Goal: Obtain resource: Download file/media

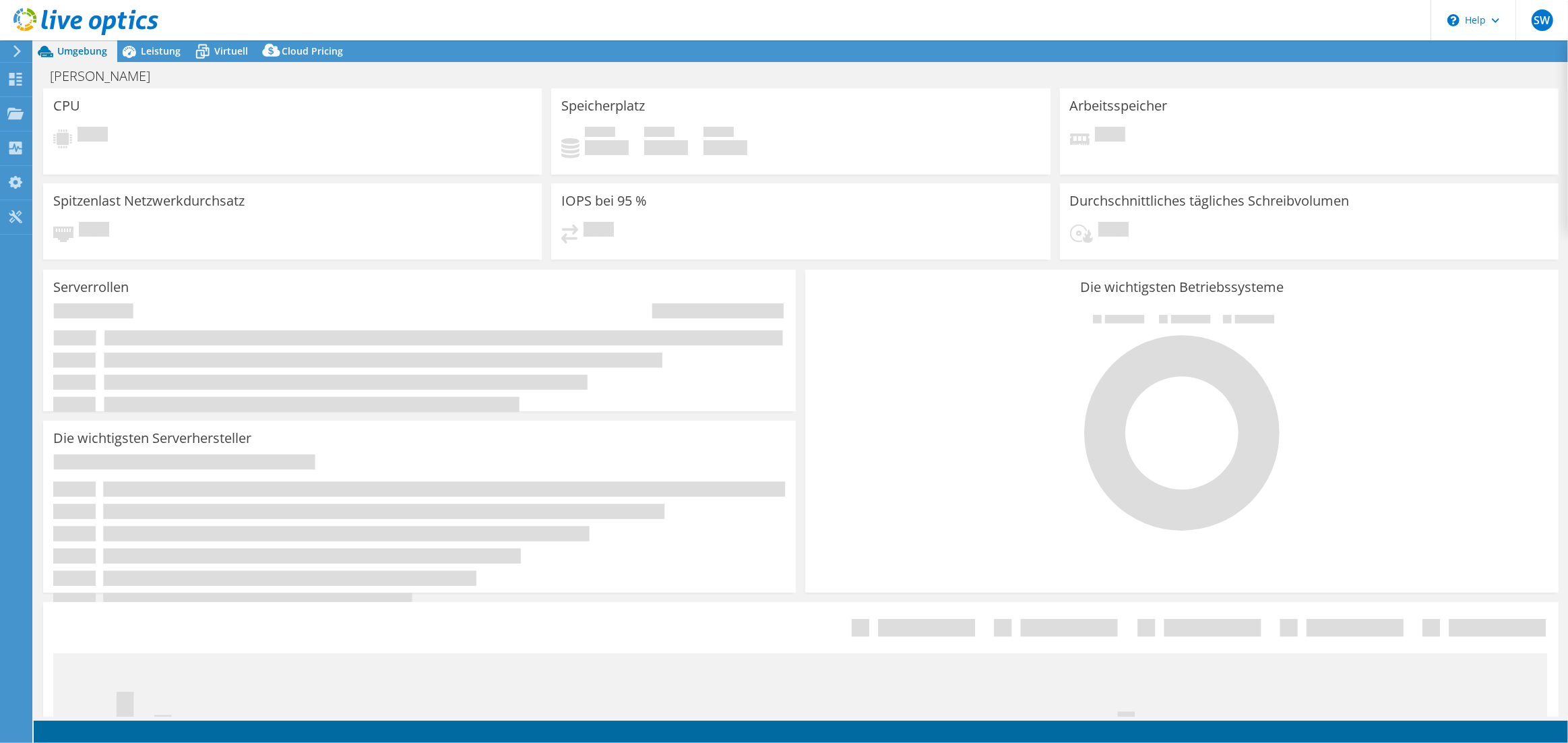
select select "USD"
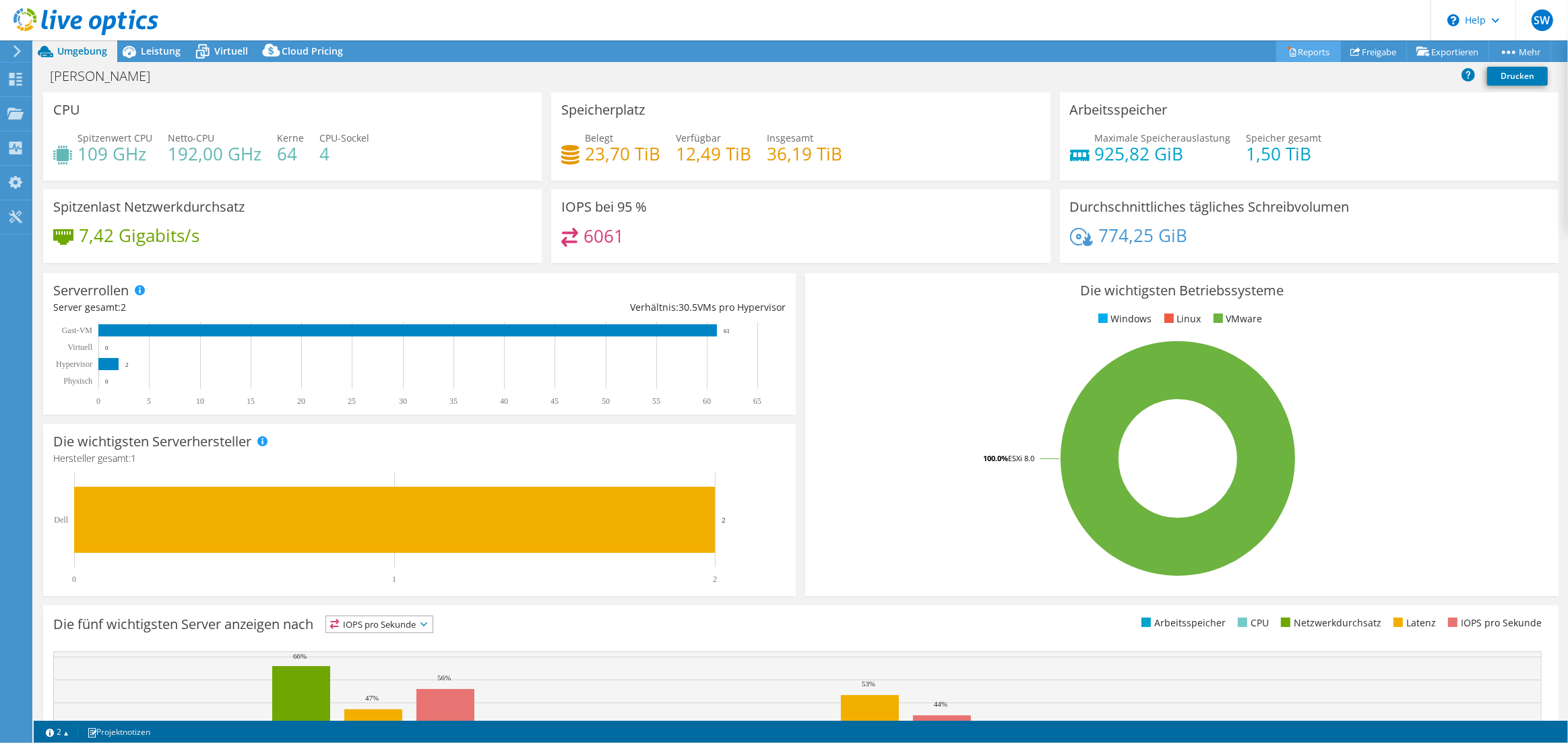
click at [1286, 49] on link "Reports" at bounding box center [1308, 51] width 64 height 21
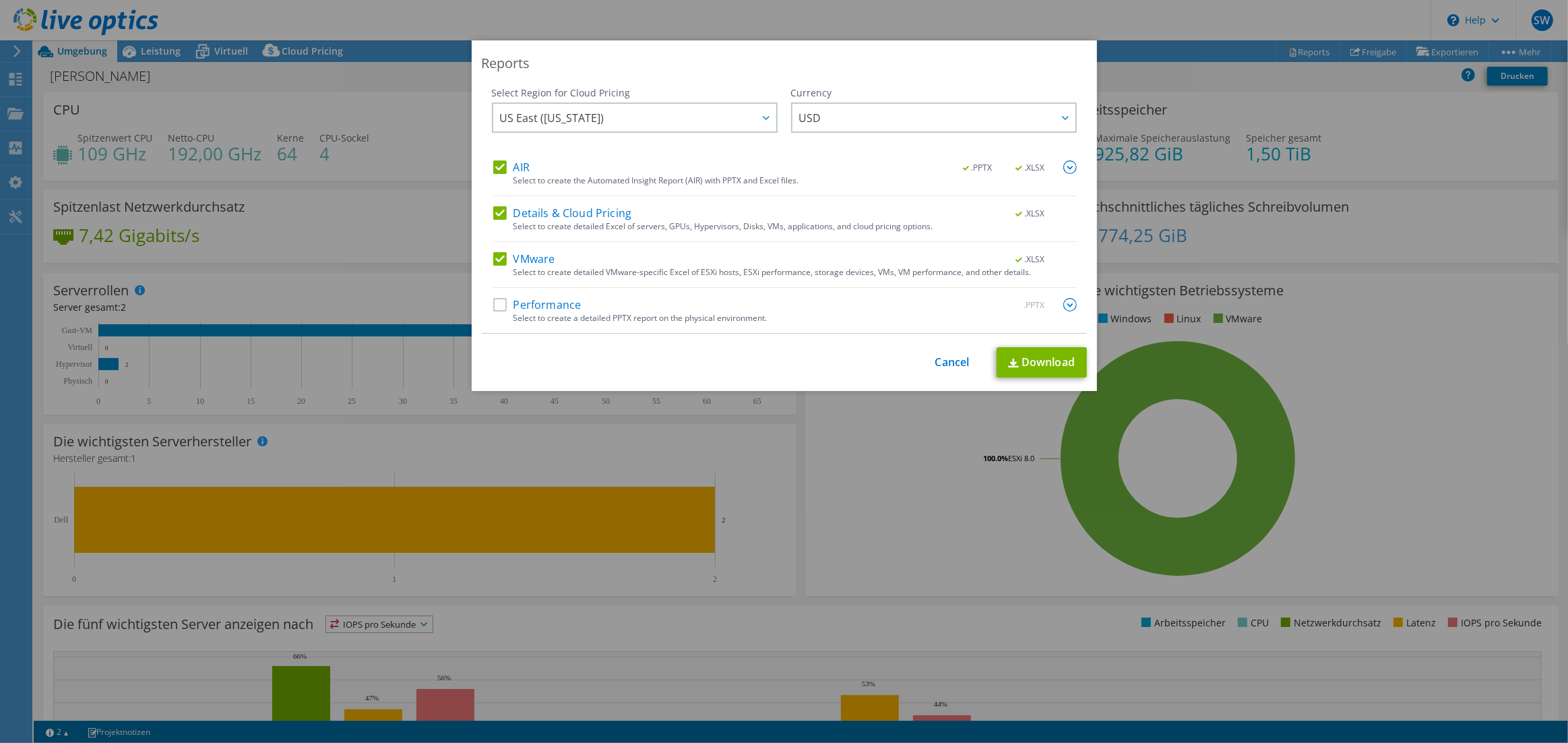
click at [496, 173] on label "AIR" at bounding box center [511, 167] width 37 height 14
click at [0, 0] on input "AIR" at bounding box center [0, 0] width 0 height 0
click at [494, 216] on label "Details & Cloud Pricing" at bounding box center [562, 213] width 139 height 14
click at [0, 0] on input "Details & Cloud Pricing" at bounding box center [0, 0] width 0 height 0
click at [1039, 355] on link "Download" at bounding box center [1042, 362] width 91 height 30
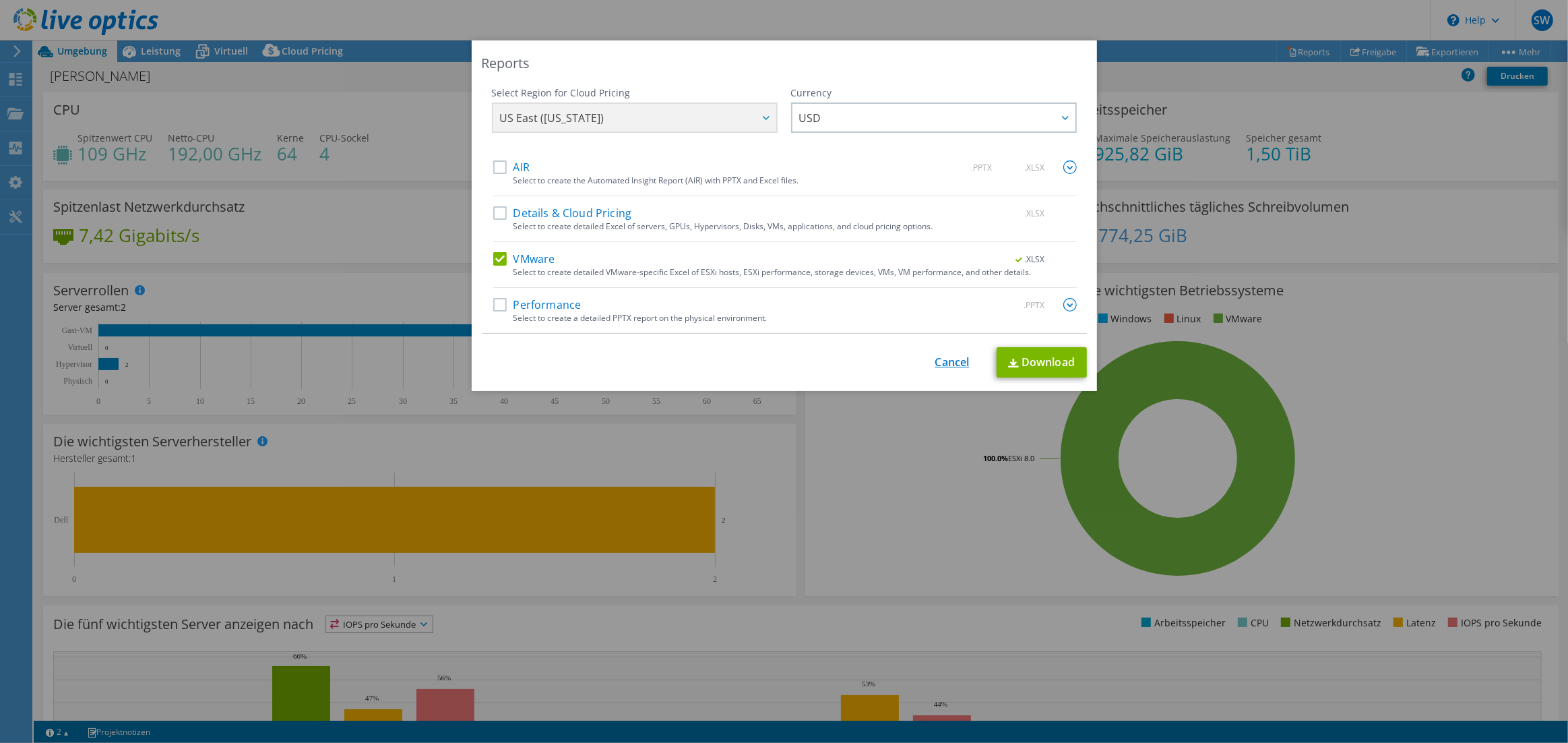
click at [939, 362] on link "Cancel" at bounding box center [953, 363] width 34 height 13
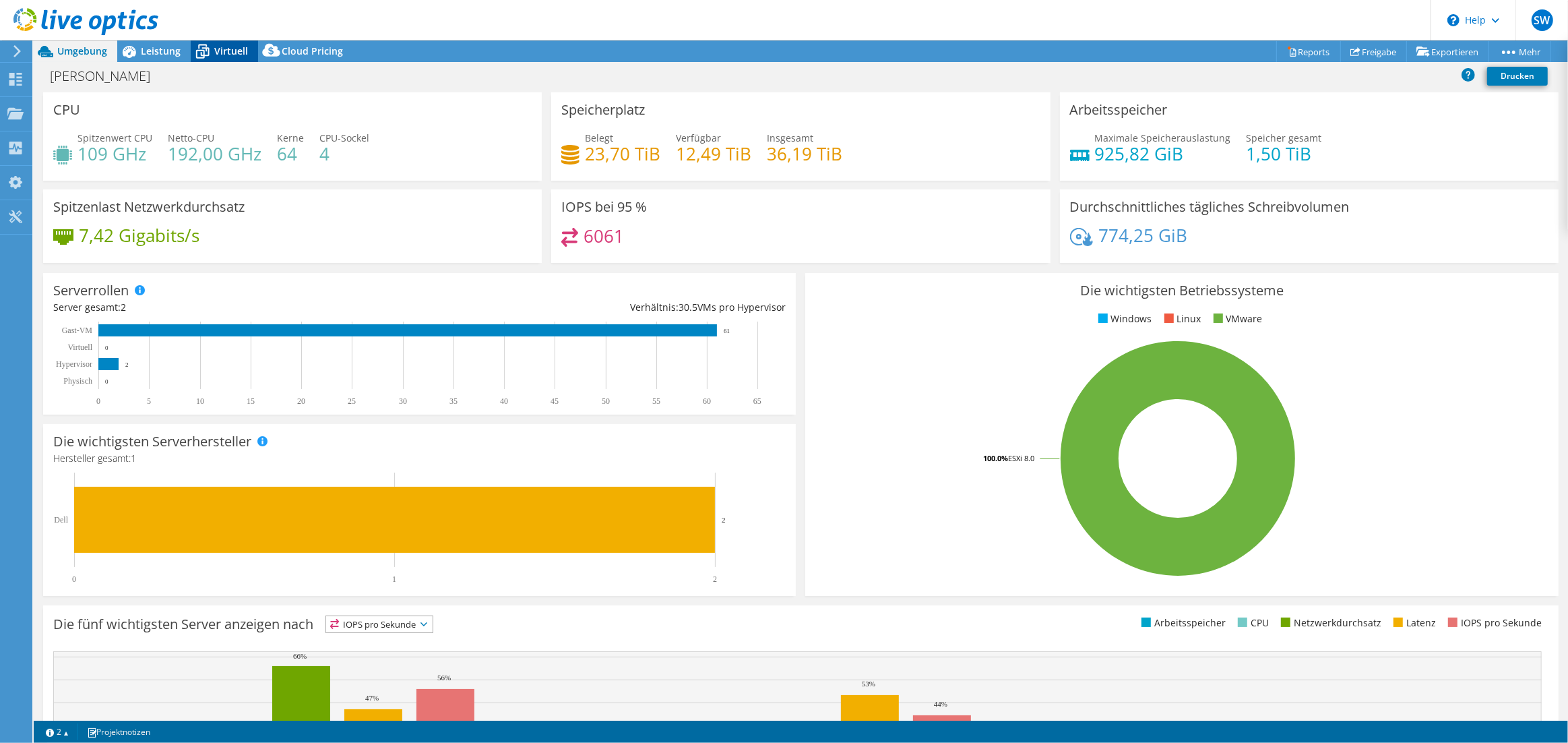
click at [203, 48] on icon at bounding box center [202, 52] width 14 height 11
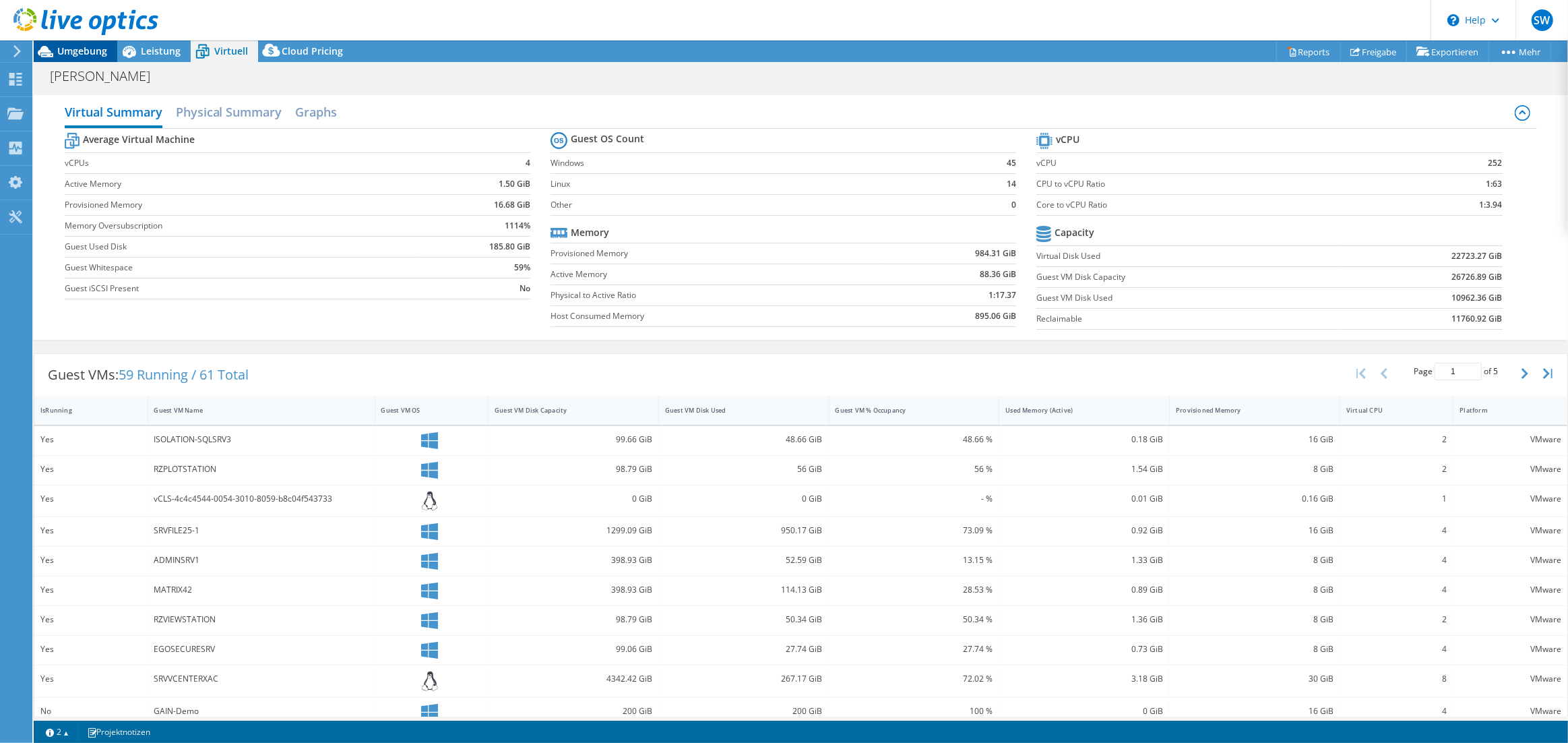
click at [60, 54] on span "Umgebung" at bounding box center [82, 51] width 50 height 13
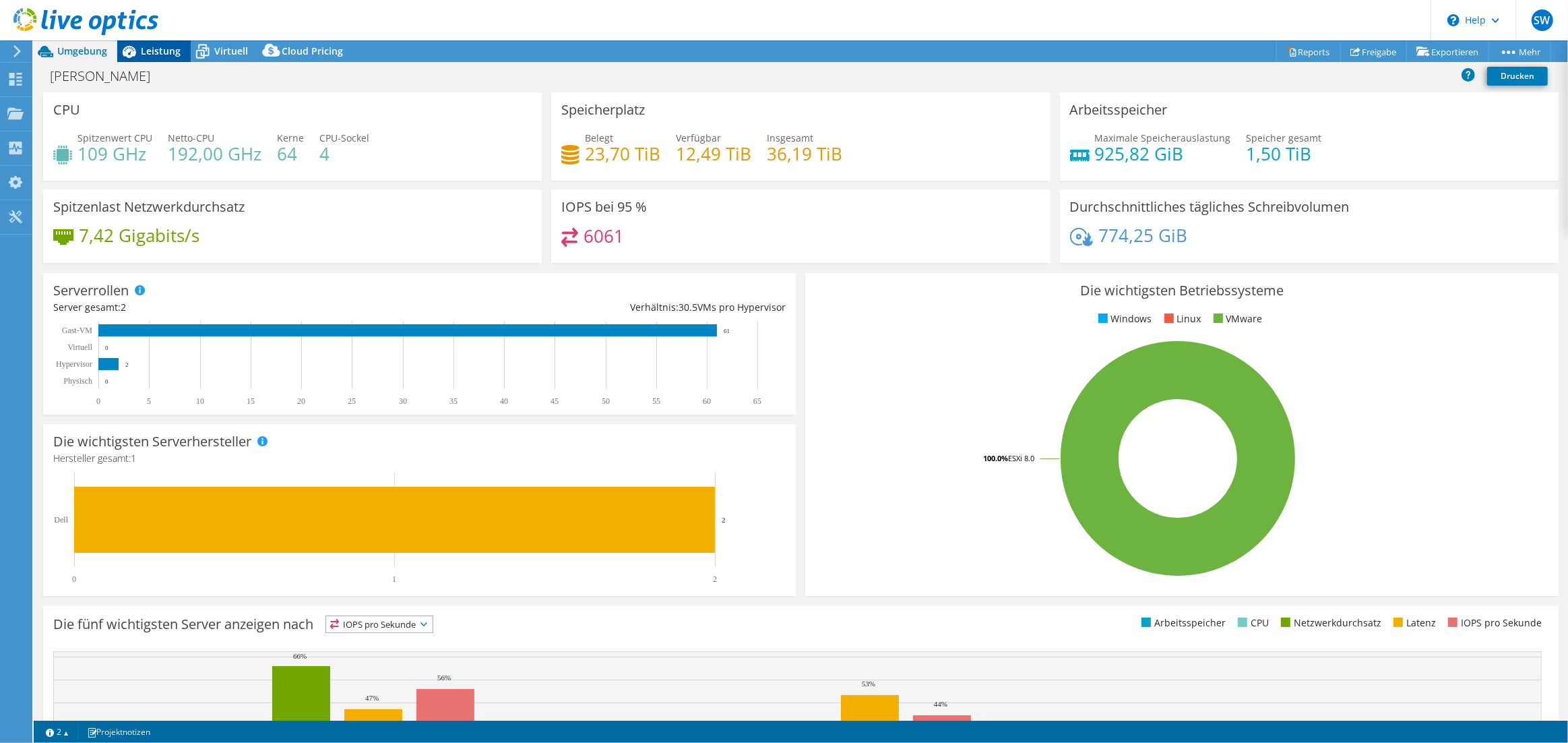
click at [157, 54] on span "Leistung" at bounding box center [161, 51] width 40 height 13
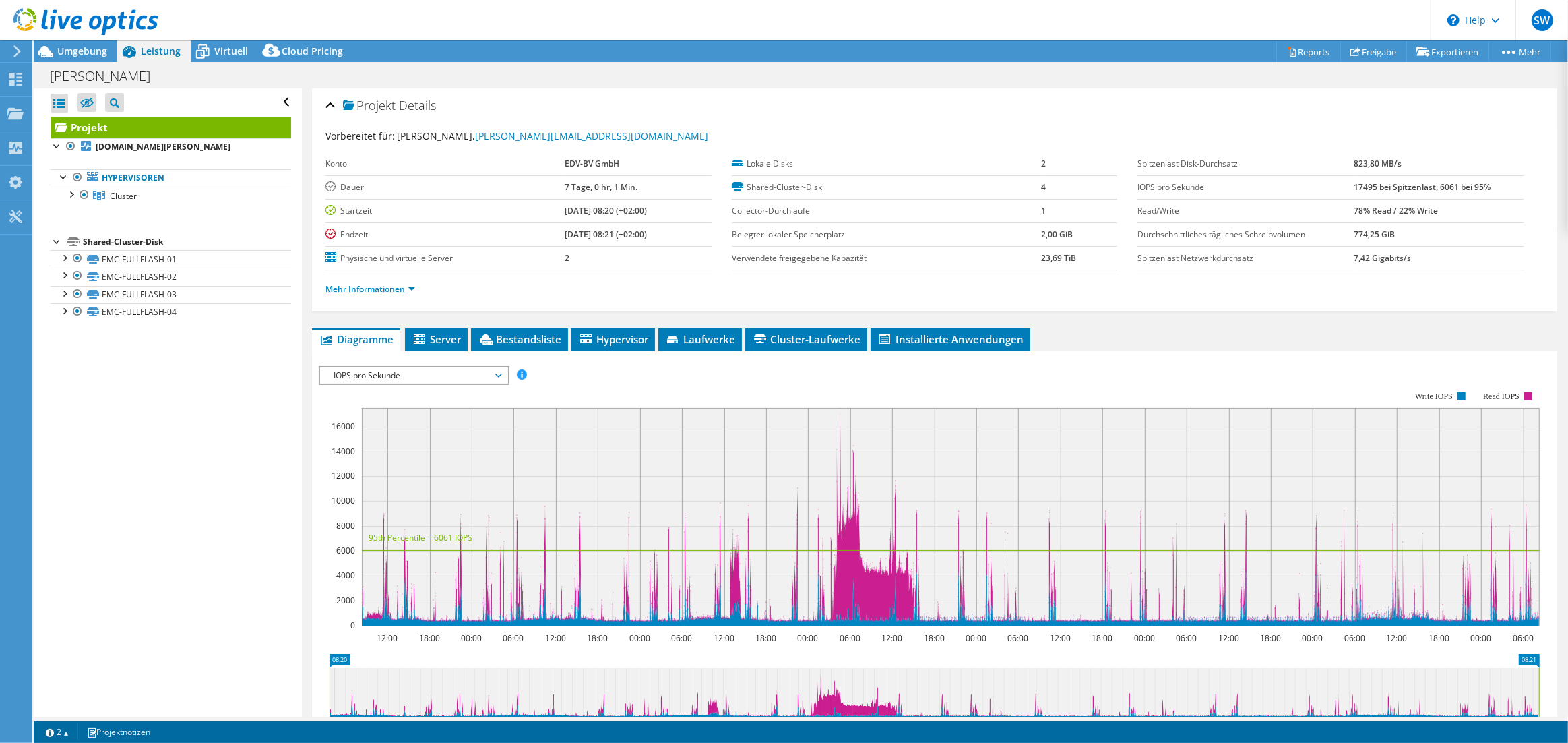
click at [342, 288] on link "Mehr Informationen" at bounding box center [371, 289] width 90 height 11
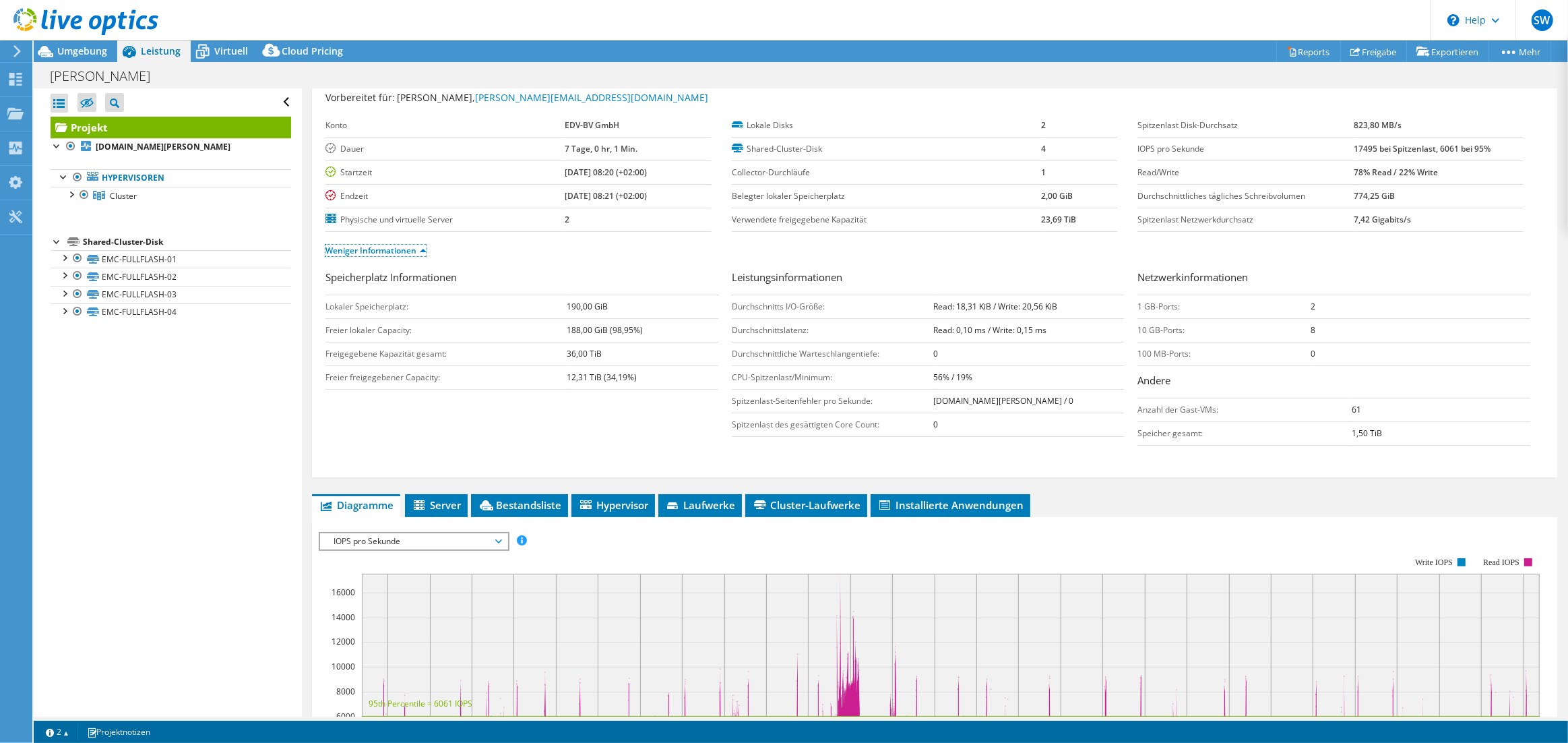
scroll to position [32, 0]
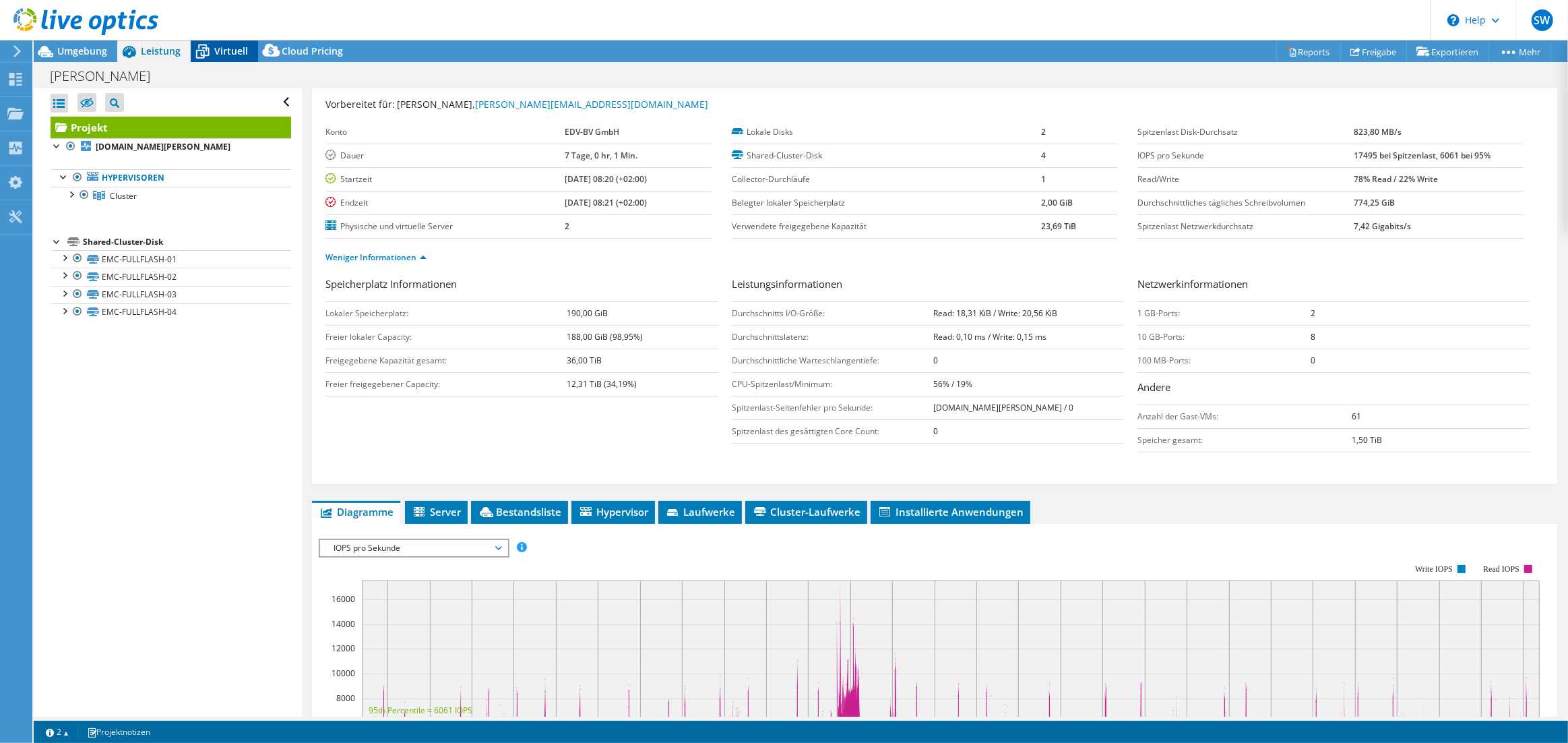
click at [207, 52] on icon at bounding box center [202, 51] width 24 height 24
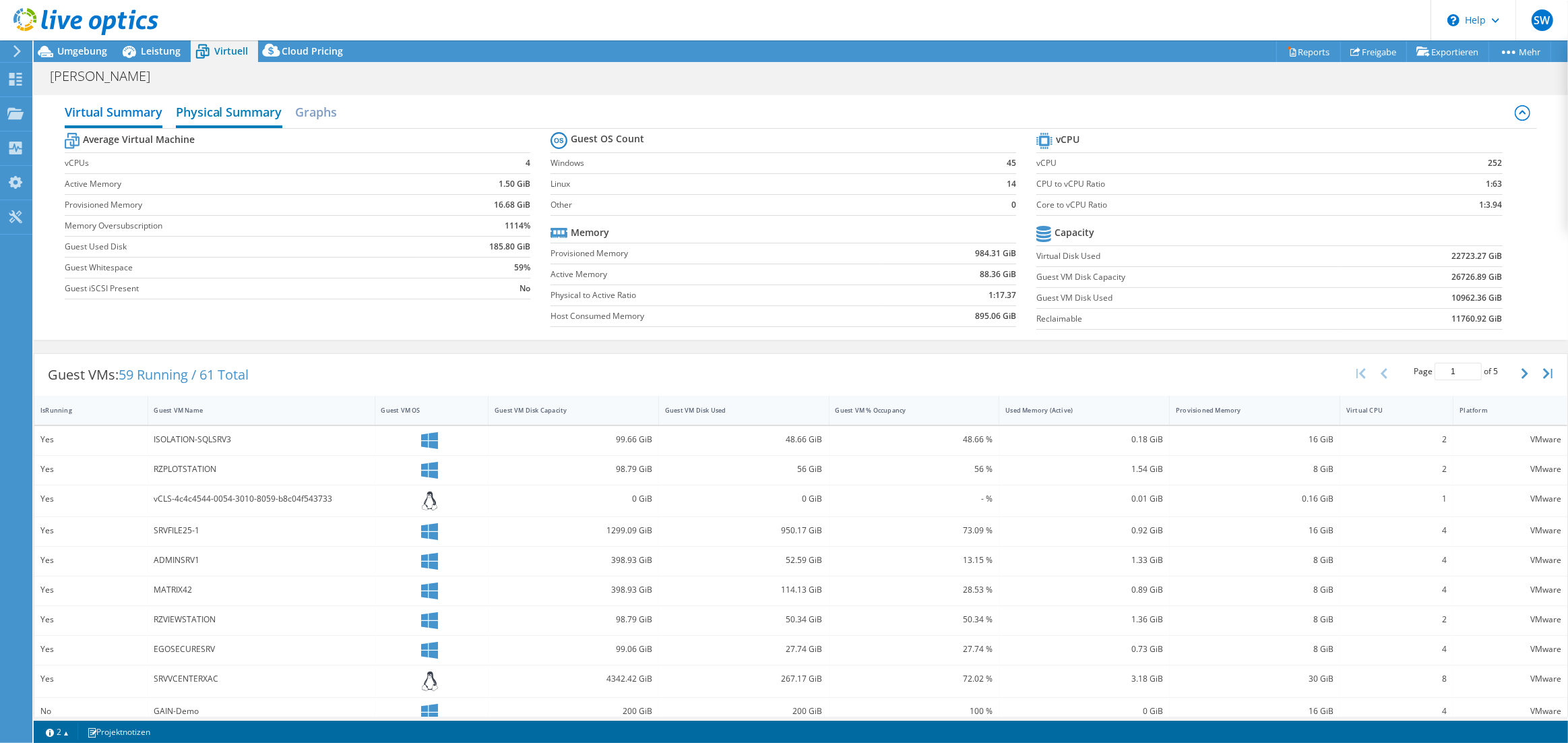
click at [234, 106] on h2 "Physical Summary" at bounding box center [229, 113] width 106 height 29
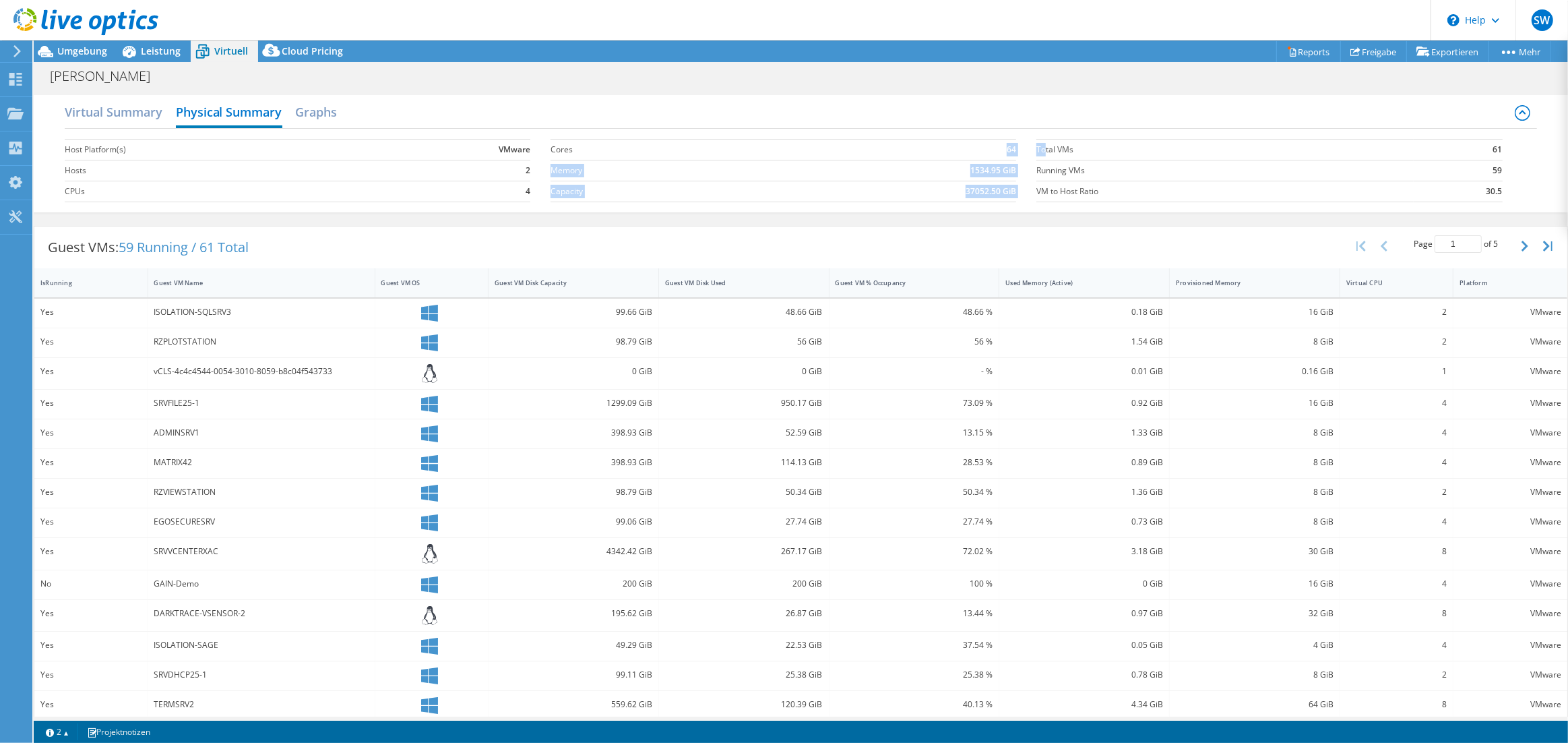
drag, startPoint x: 998, startPoint y: 152, endPoint x: 1046, endPoint y: 152, distance: 48.0
click at [1046, 152] on div "Host Platform(s) VMware Hosts 2 CPUs 4 Cores 64 Memory 1534.95 GiB Capacity 370…" at bounding box center [801, 169] width 1473 height 80
click at [1046, 157] on td "Total VMs" at bounding box center [1225, 149] width 377 height 21
click at [64, 62] on div "[PERSON_NAME] Drucken" at bounding box center [801, 75] width 1535 height 26
click at [73, 51] on span "Umgebung" at bounding box center [82, 51] width 50 height 13
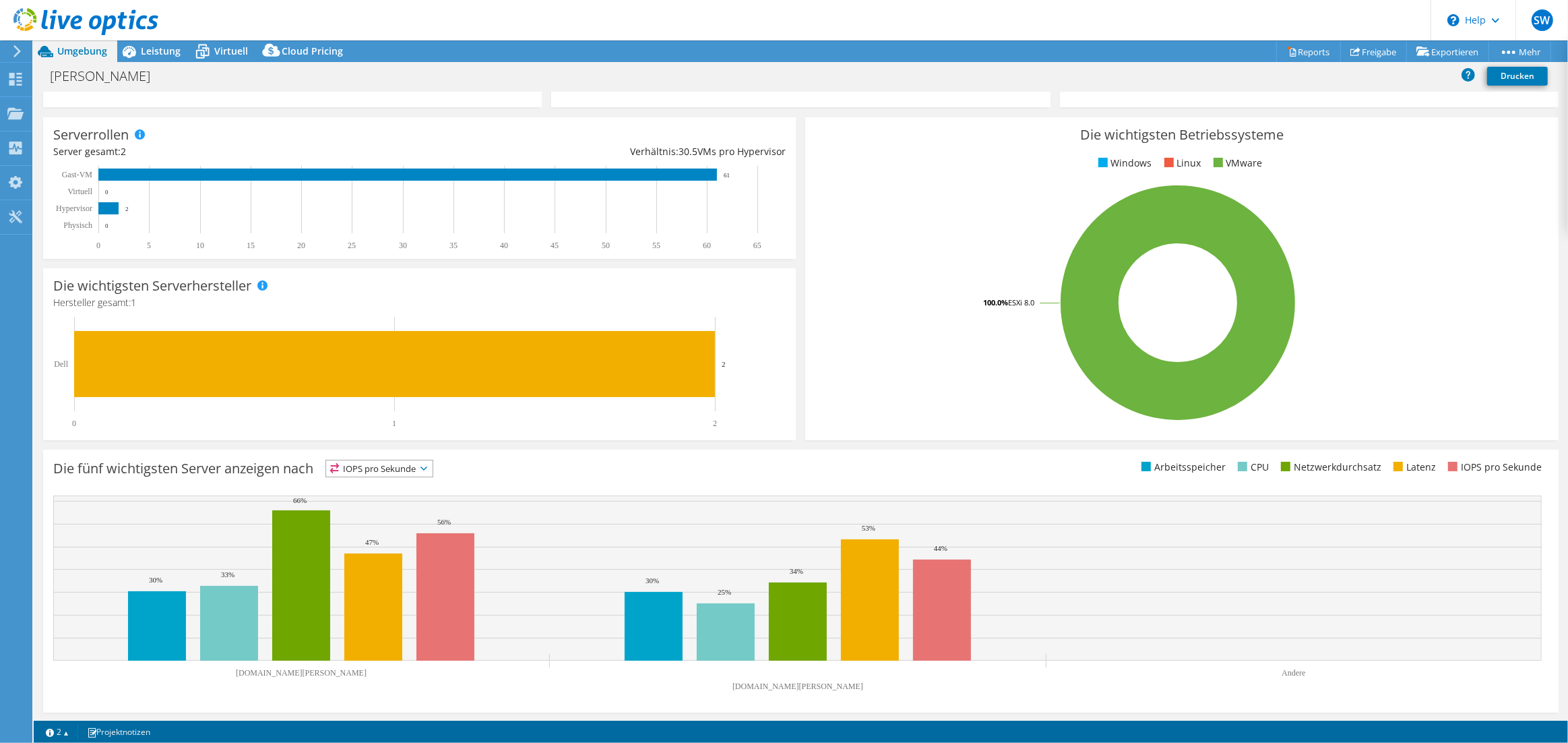
scroll to position [0, 0]
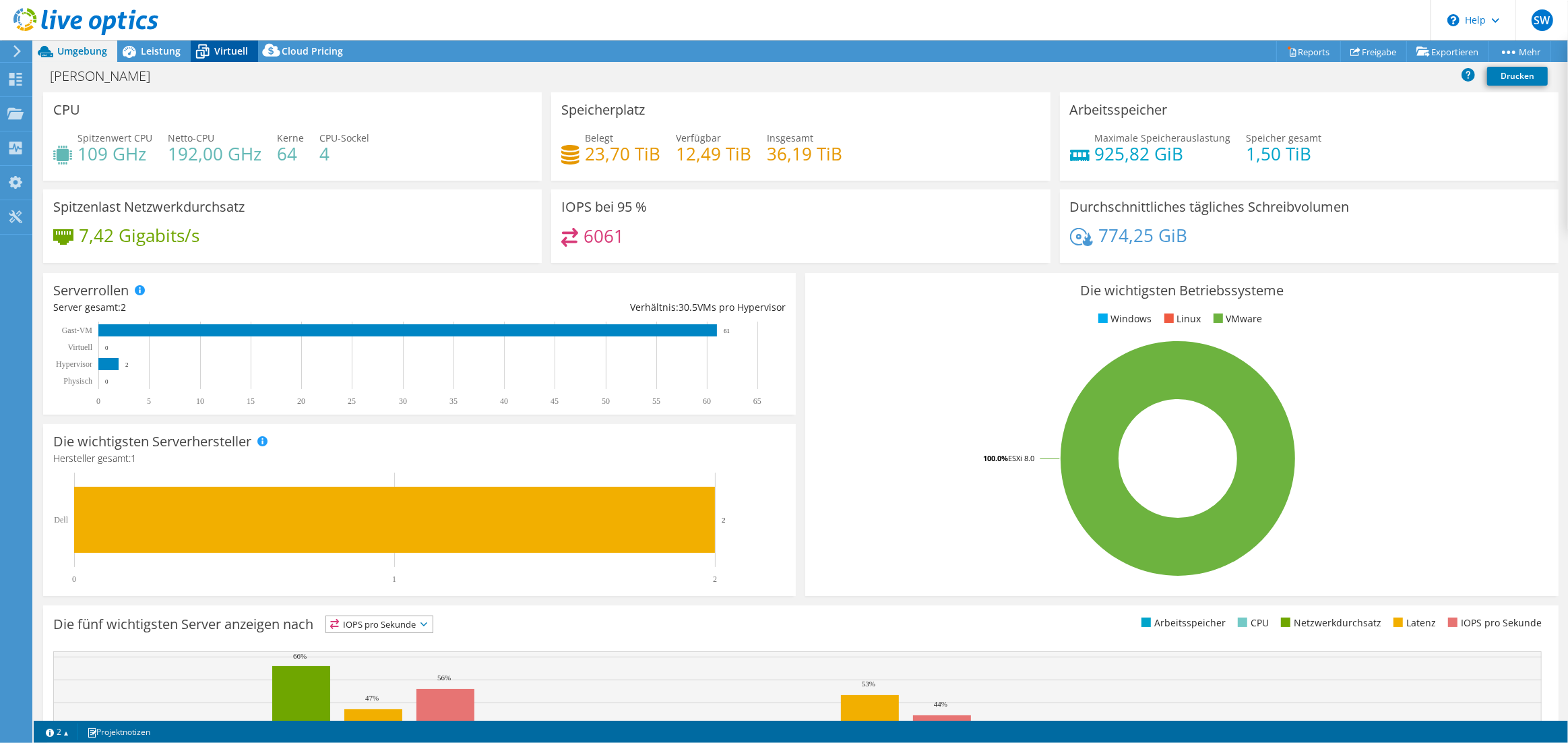
click at [210, 51] on icon at bounding box center [202, 51] width 24 height 24
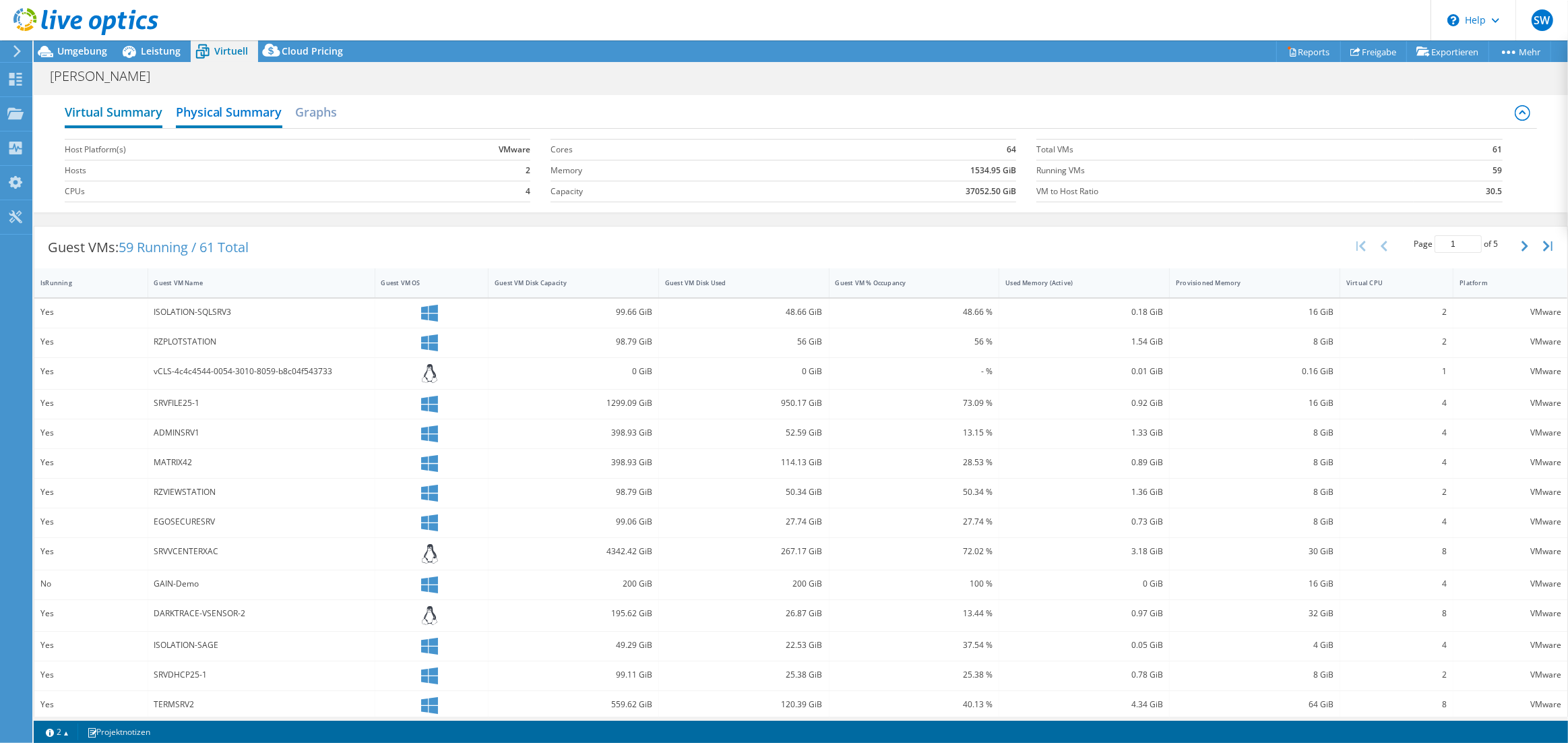
click at [116, 111] on h2 "Virtual Summary" at bounding box center [113, 113] width 98 height 29
